Goal: Task Accomplishment & Management: Manage account settings

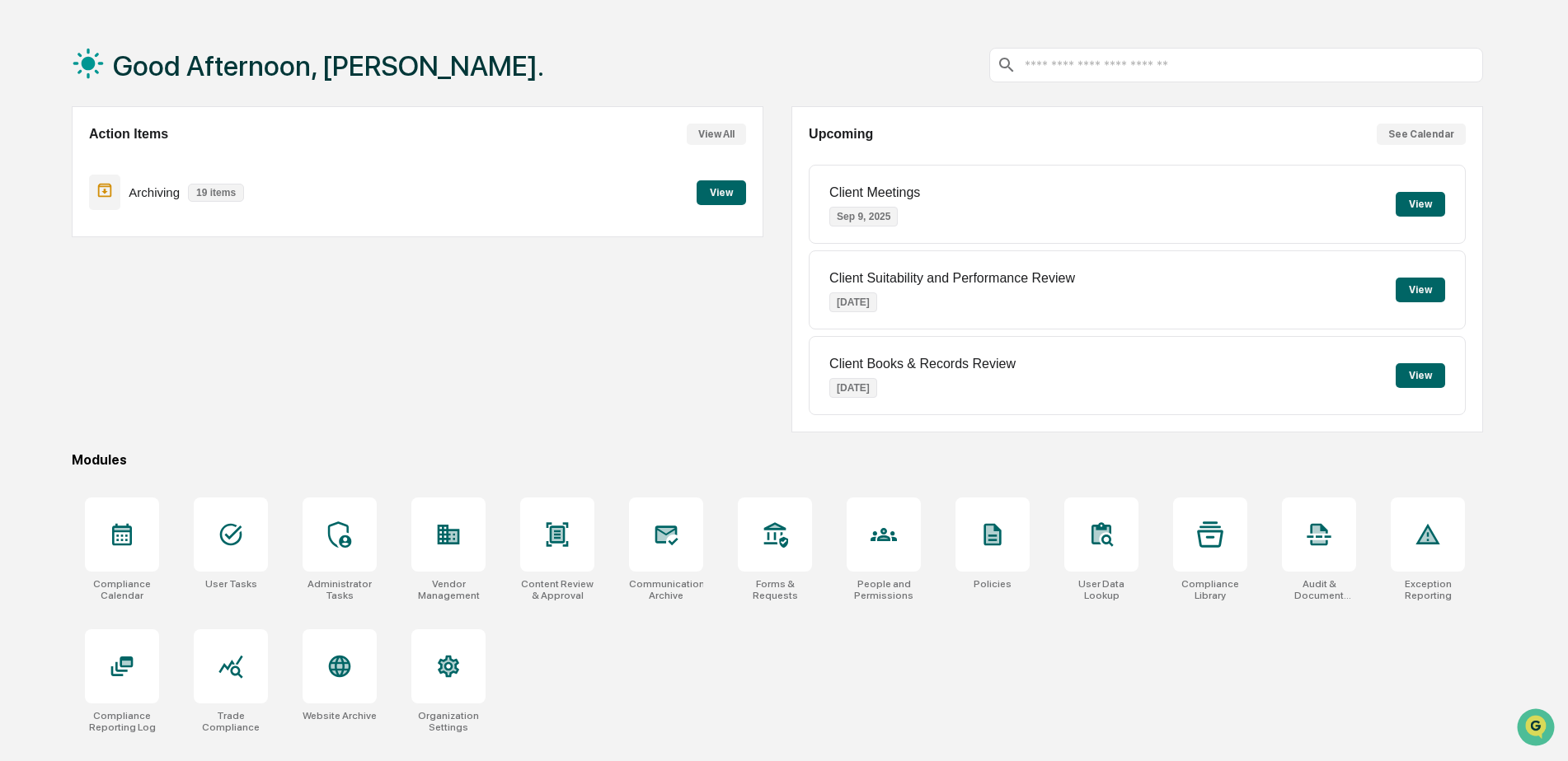
scroll to position [78, 0]
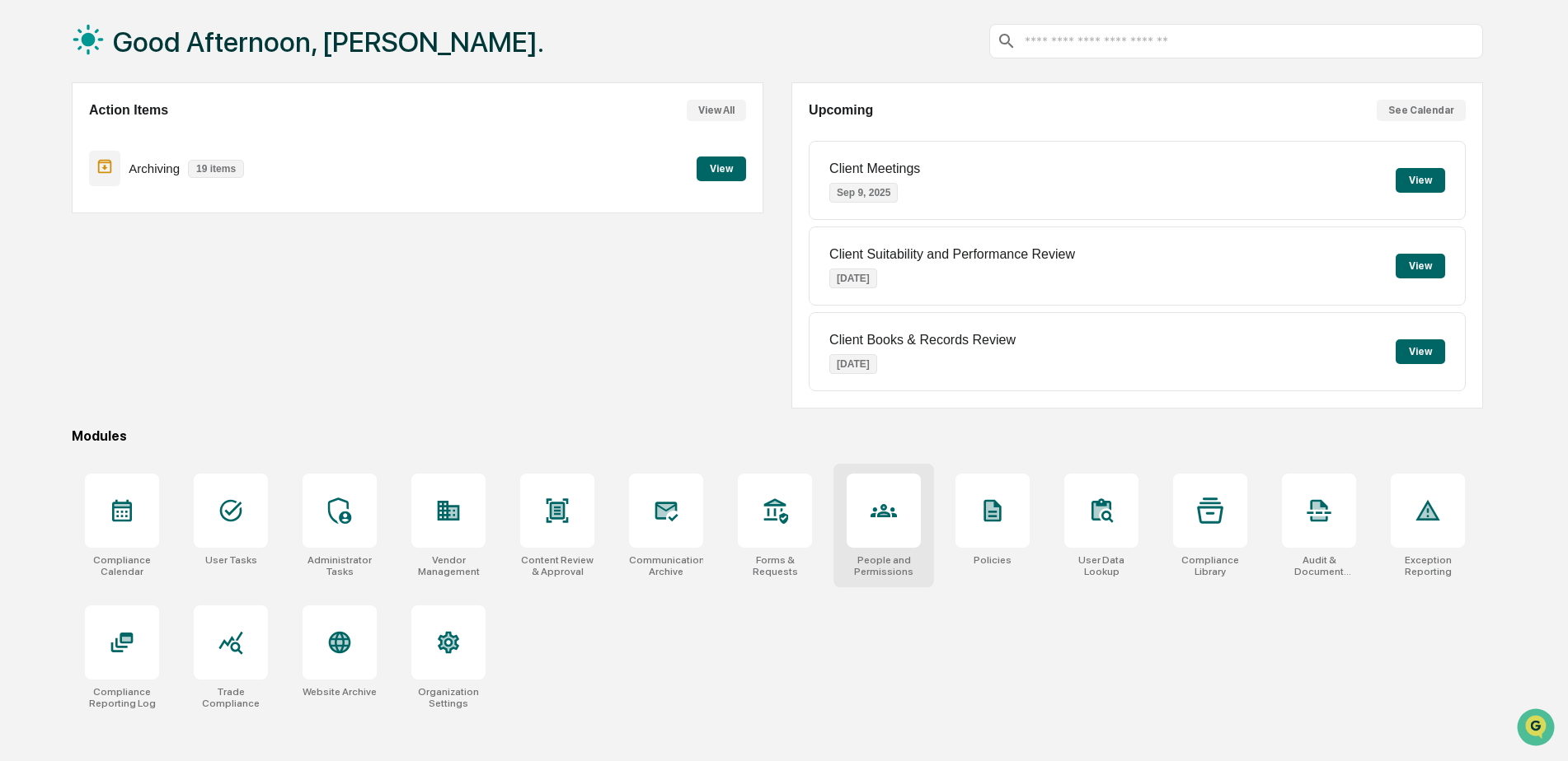
click at [876, 523] on icon at bounding box center [883, 510] width 26 height 26
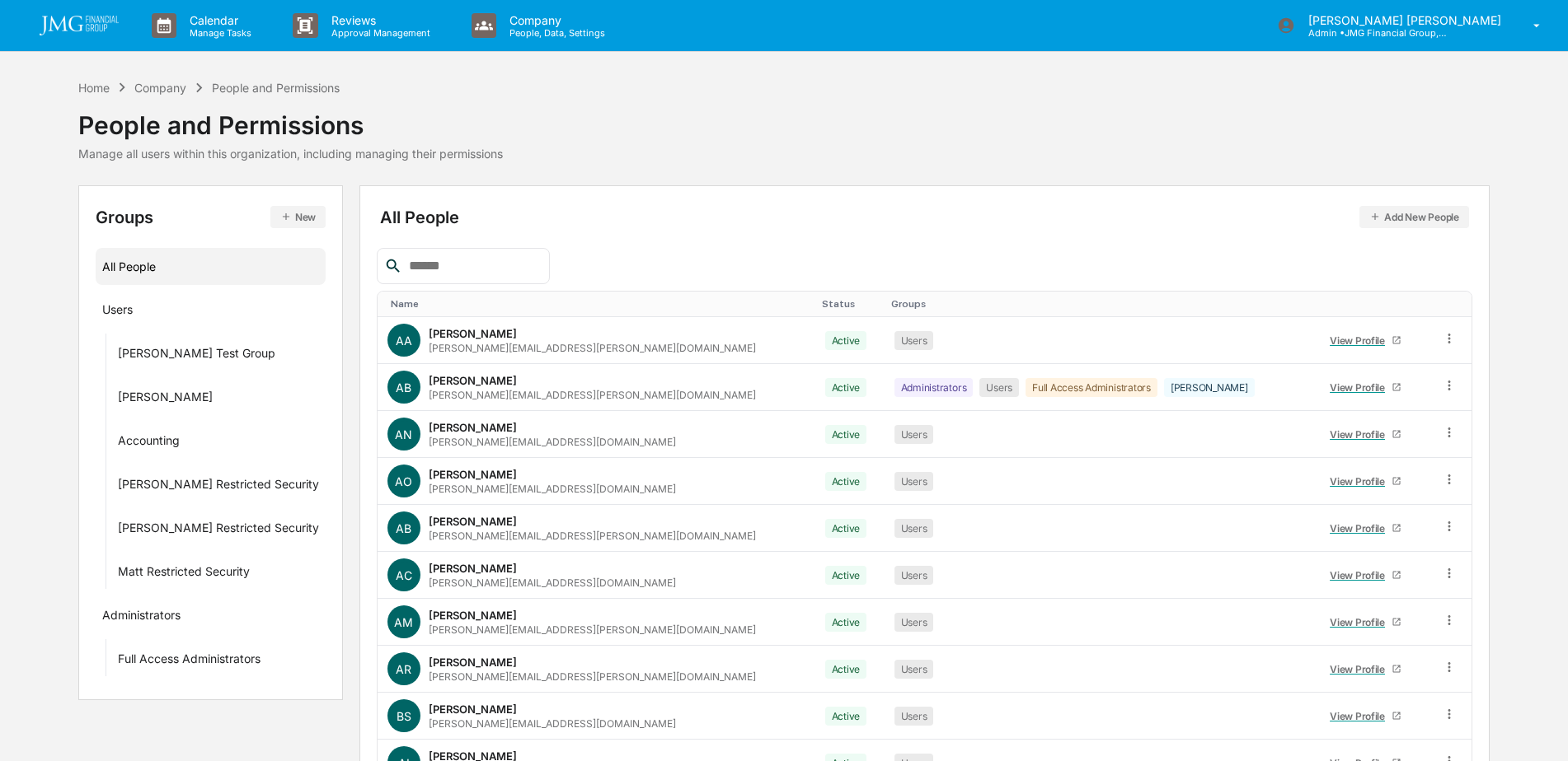
click at [519, 265] on input "text" at bounding box center [472, 266] width 140 height 22
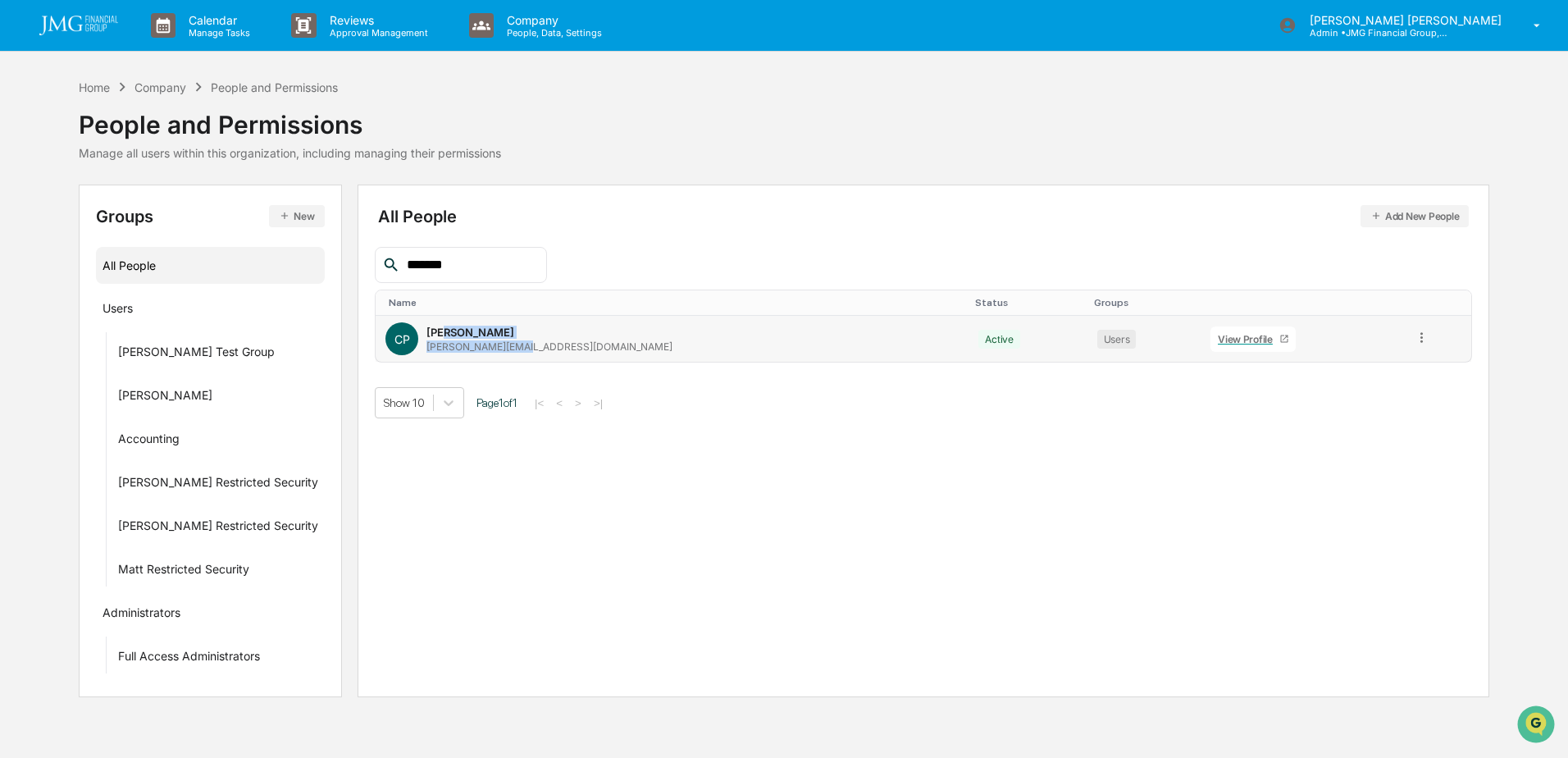
drag, startPoint x: 435, startPoint y: 337, endPoint x: 508, endPoint y: 329, distance: 73.4
click at [508, 329] on div "Charlie Pigatto Charlie.Pigatto@jmgfin.com" at bounding box center [549, 339] width 246 height 27
drag, startPoint x: 508, startPoint y: 329, endPoint x: 620, endPoint y: 338, distance: 112.4
click at [591, 331] on div "CP Charlie Pigatto Charlie.Pigatto@jmgfin.com" at bounding box center [672, 339] width 574 height 33
click at [1414, 333] on icon at bounding box center [1421, 337] width 15 height 15
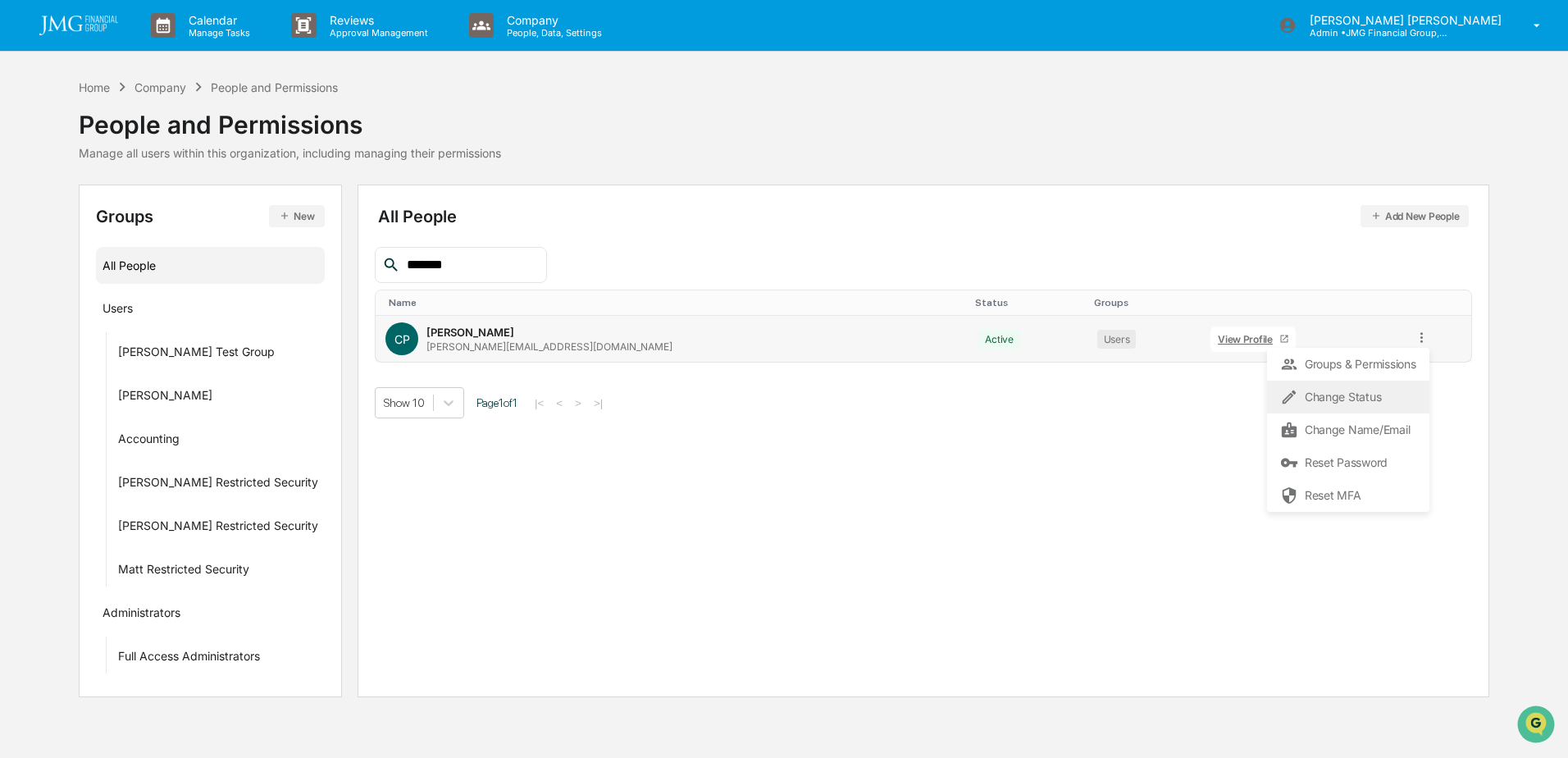
click at [1347, 398] on div "Change Status" at bounding box center [1348, 397] width 136 height 20
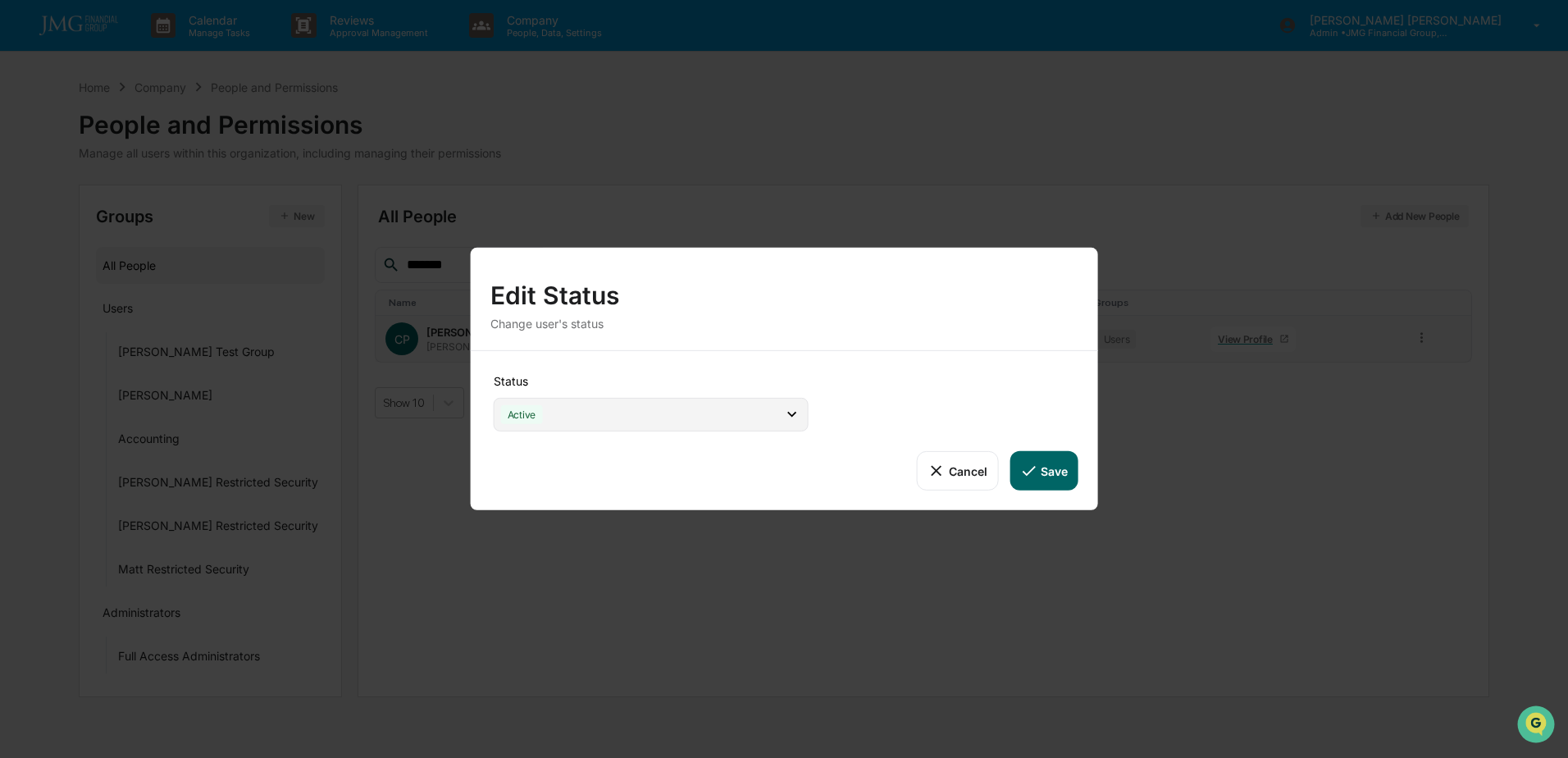
click at [775, 414] on div "Active" at bounding box center [651, 414] width 315 height 33
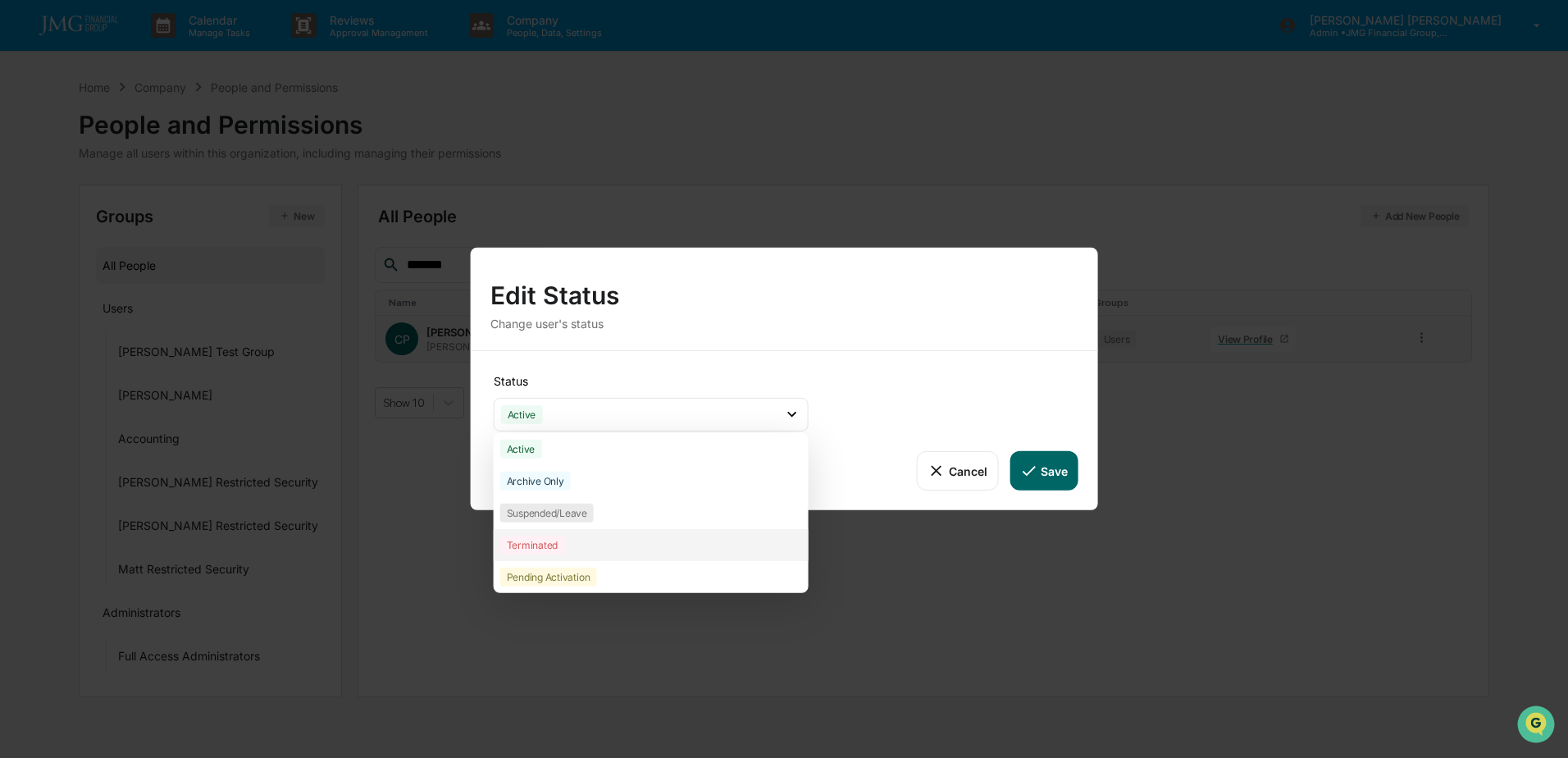
click at [552, 538] on div "Terminated" at bounding box center [532, 545] width 65 height 19
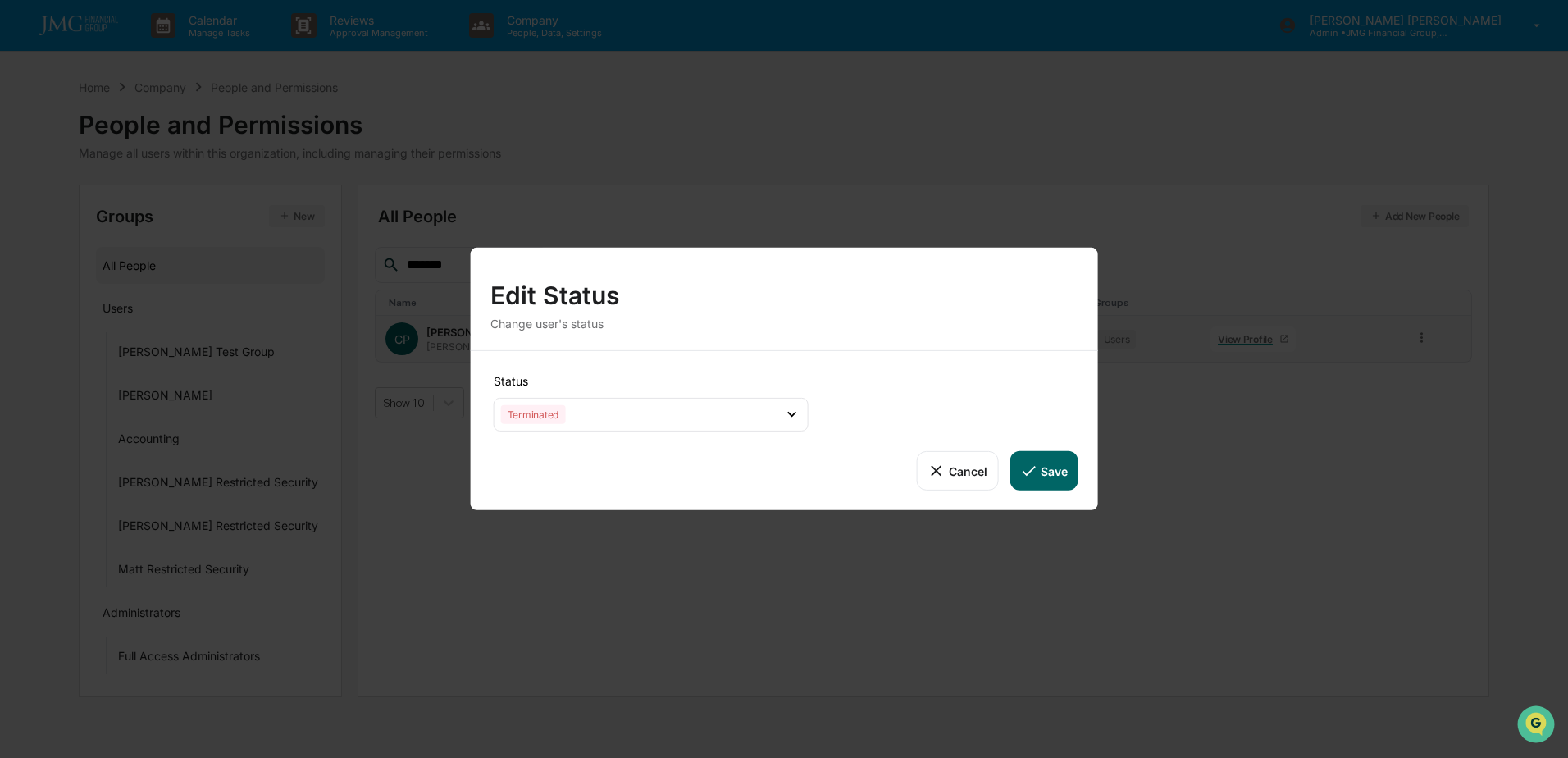
click at [1050, 465] on button "Save" at bounding box center [1044, 472] width 68 height 40
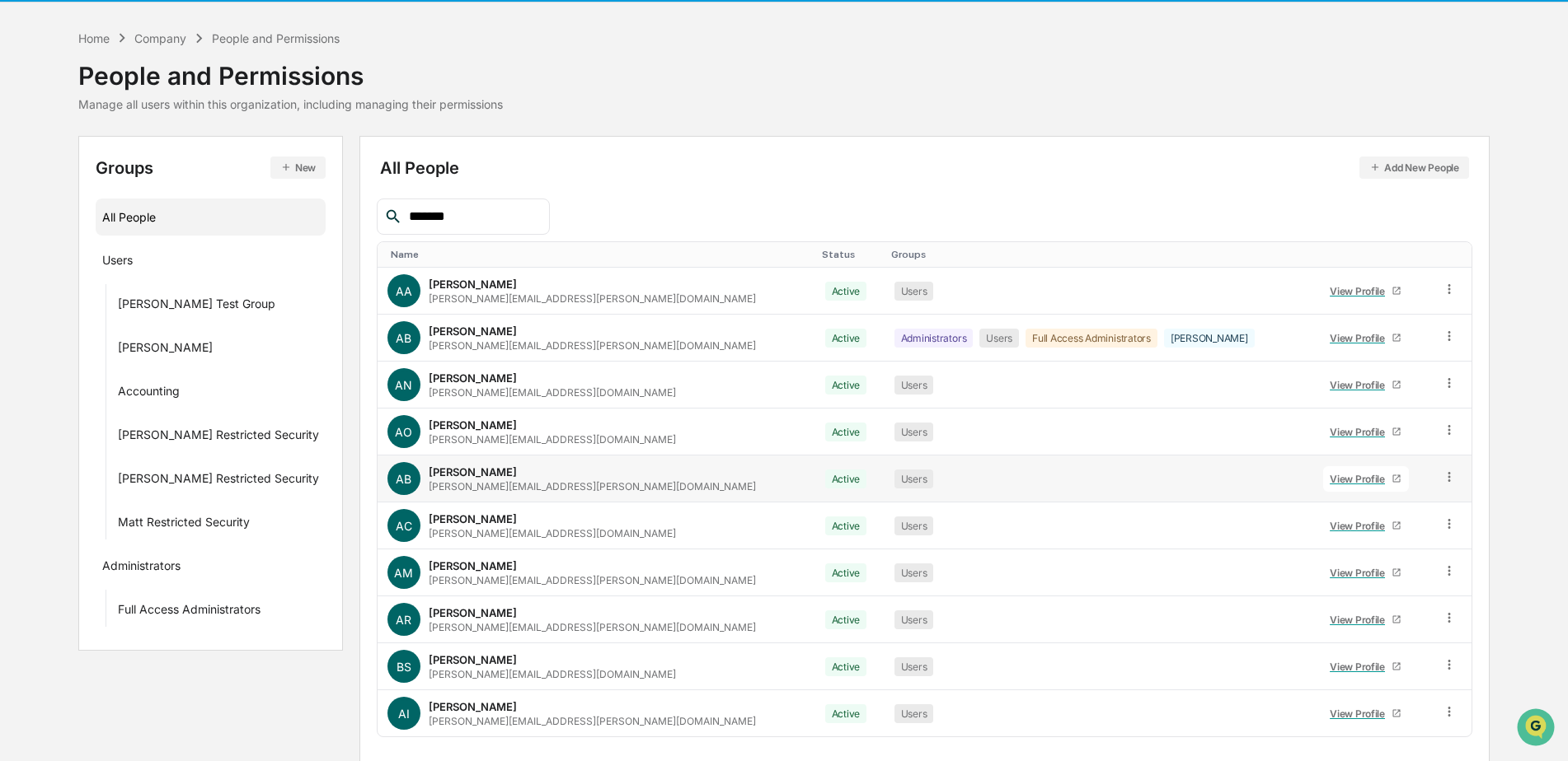
scroll to position [99, 0]
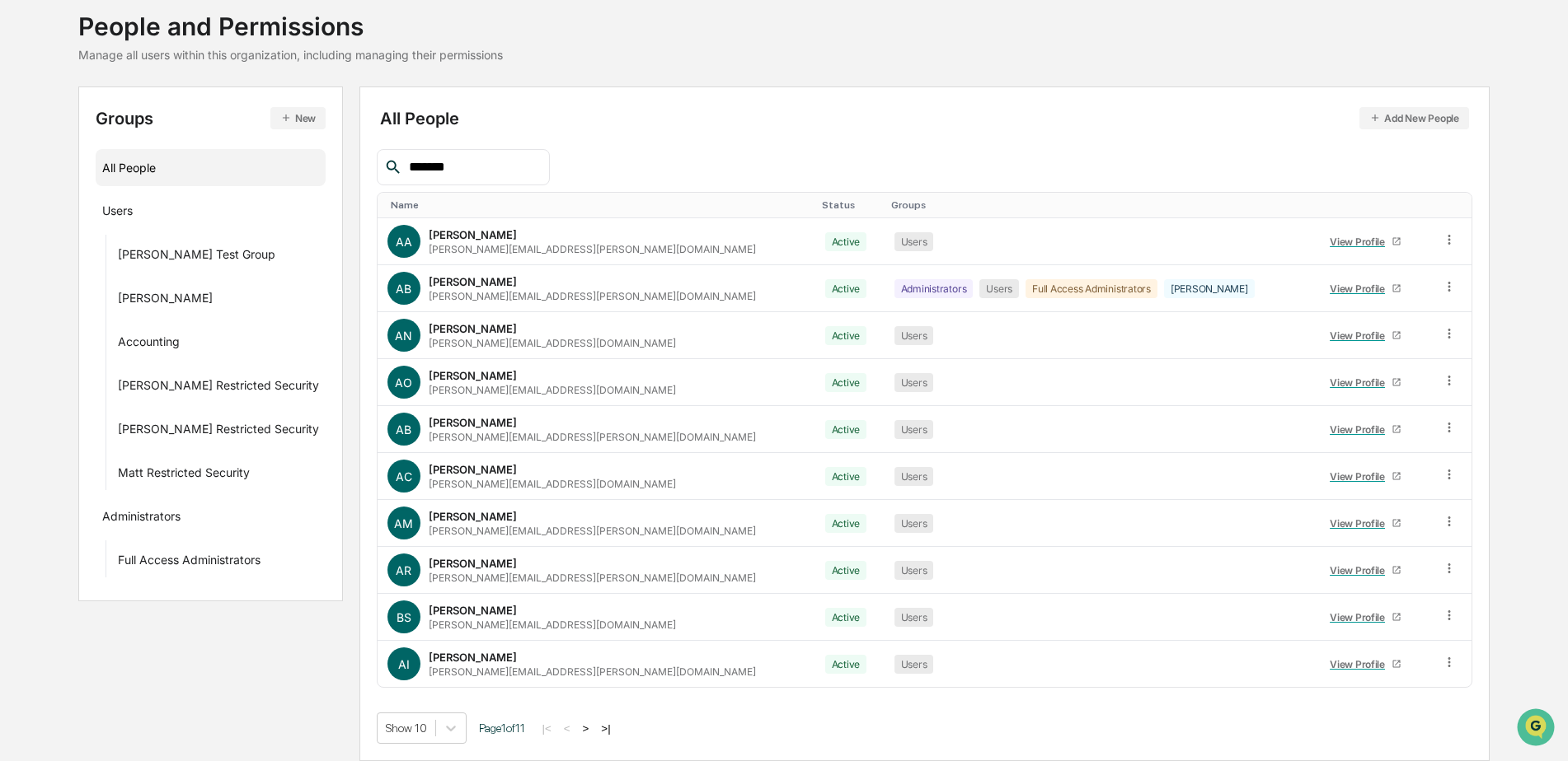
click at [466, 168] on input "*******" at bounding box center [472, 168] width 140 height 22
type input "*******"
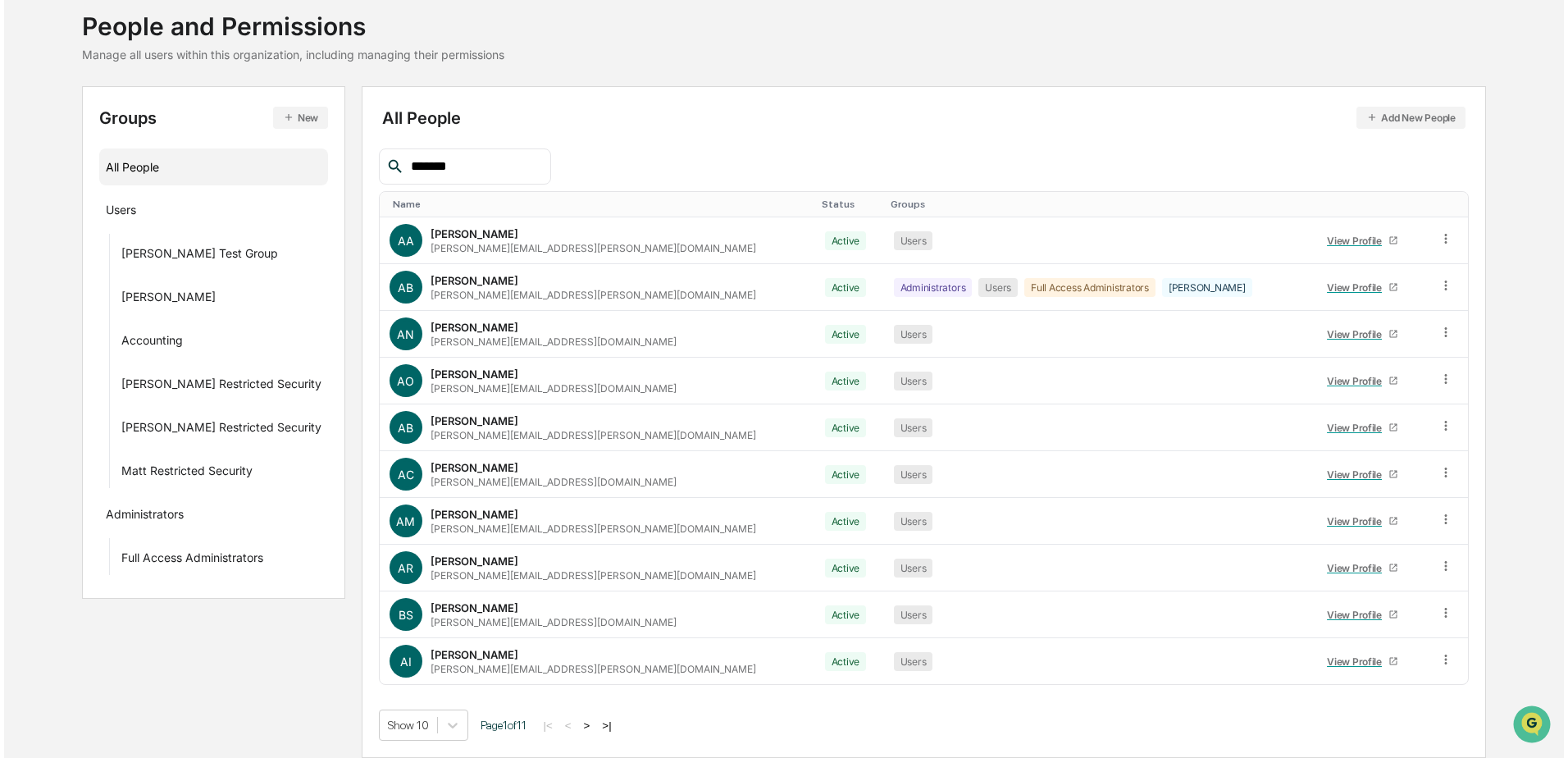
scroll to position [0, 0]
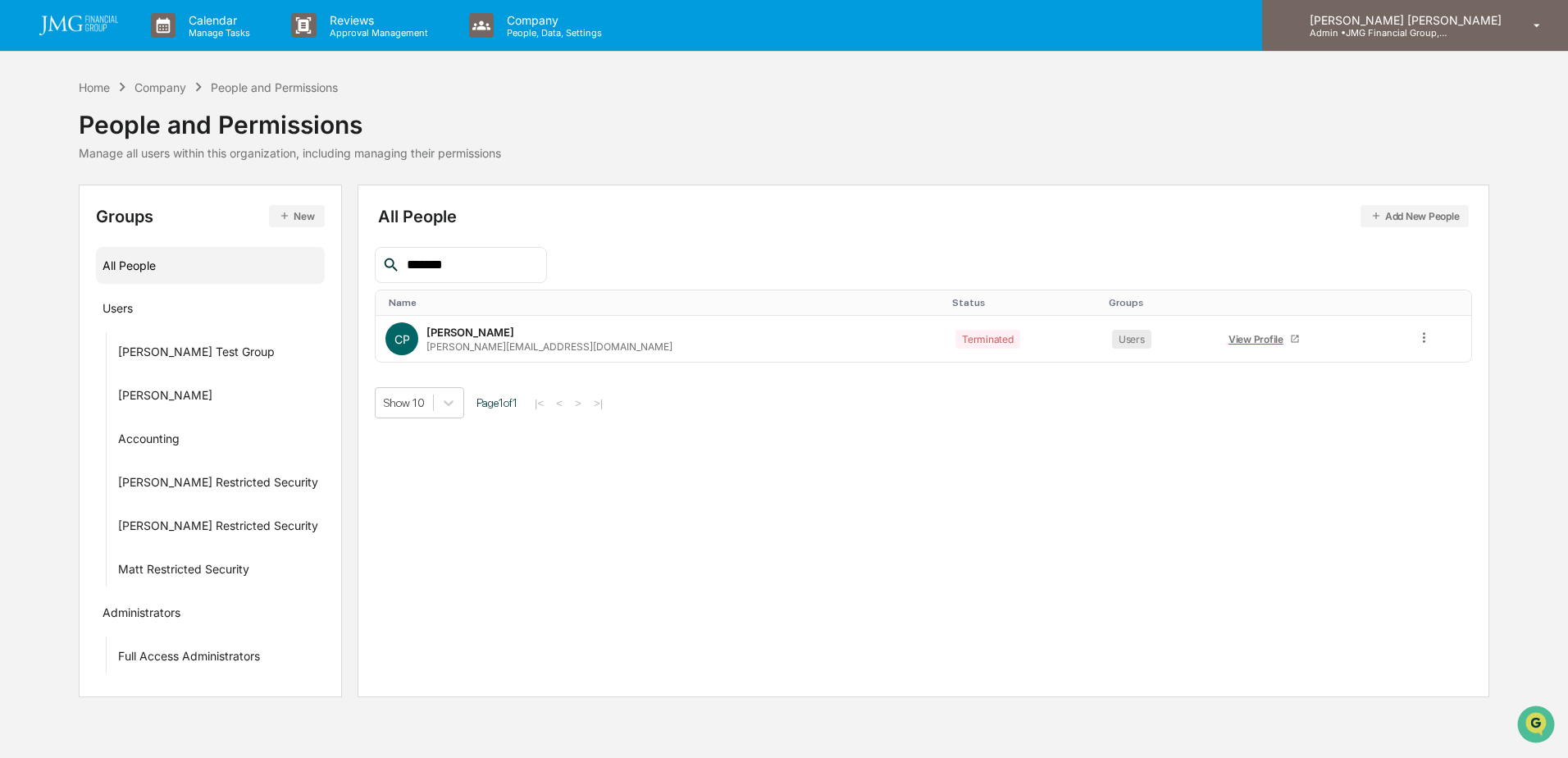
click at [1544, 15] on div "Steven Lennart Admin • JMG Financial Group, Ltd." at bounding box center [1415, 25] width 306 height 51
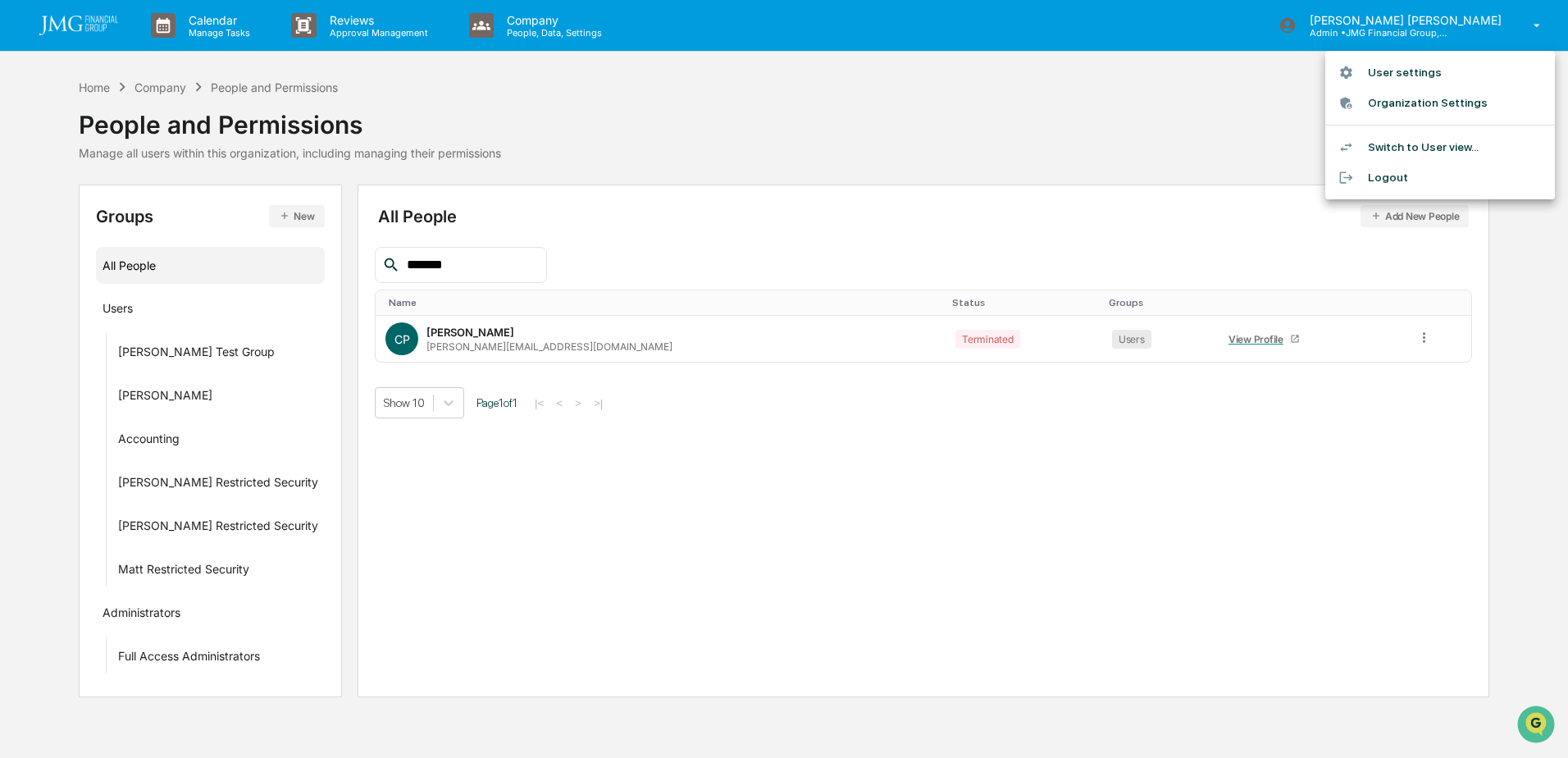
click at [1385, 172] on li "Logout" at bounding box center [1441, 178] width 230 height 31
